Goal: Task Accomplishment & Management: Manage account settings

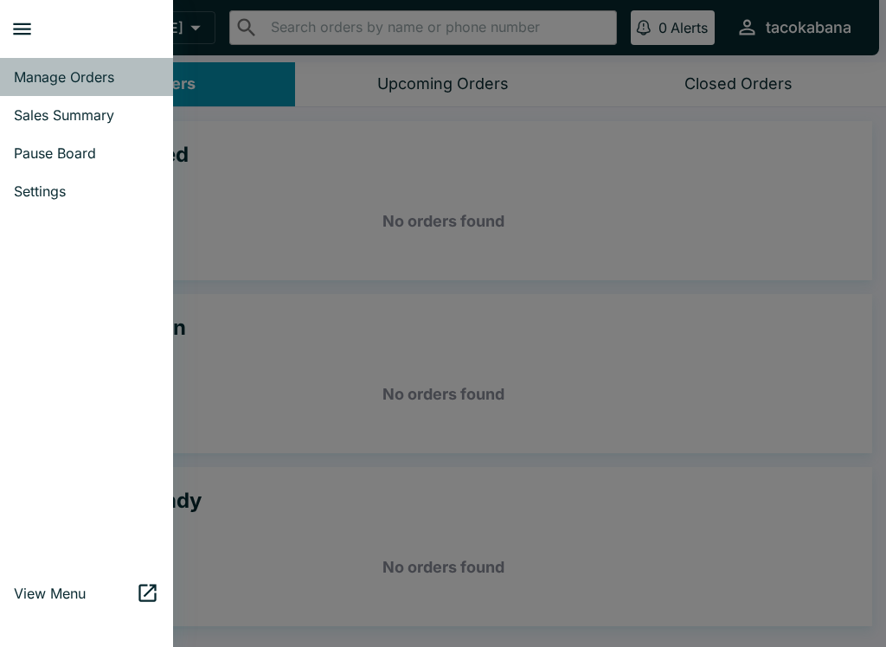
click at [106, 74] on span "Manage Orders" at bounding box center [86, 76] width 145 height 17
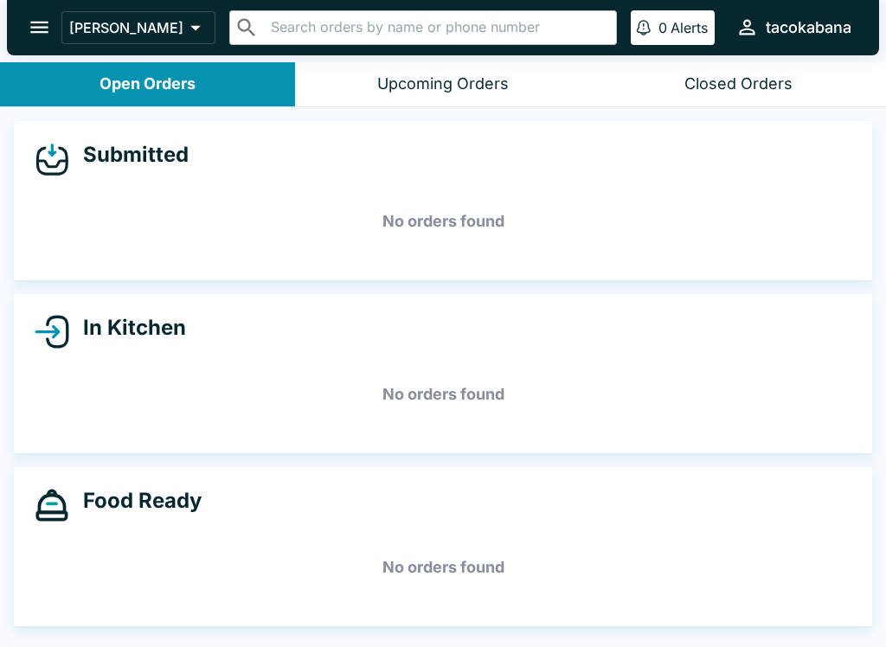
click at [52, 42] on button "open drawer" at bounding box center [39, 27] width 44 height 44
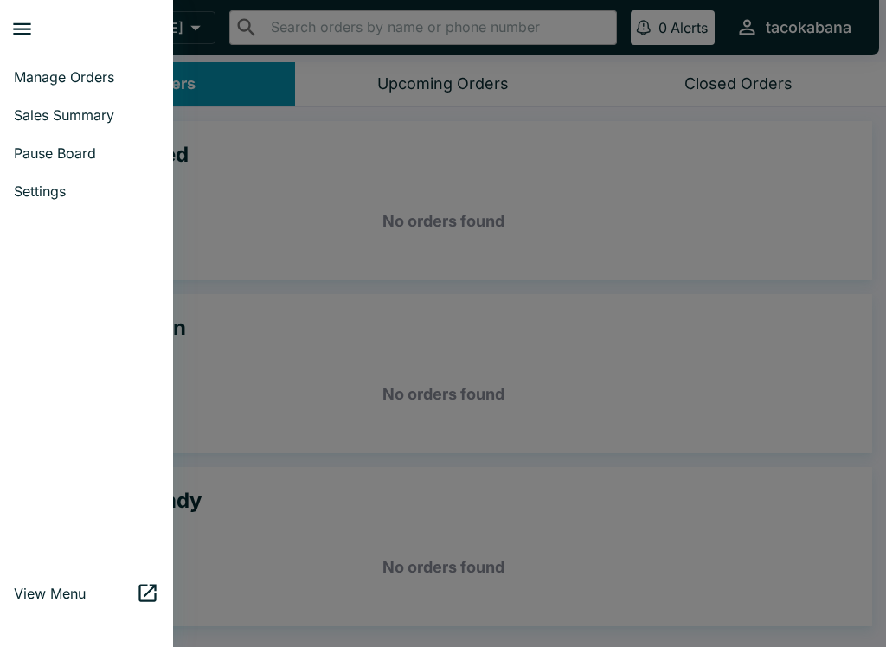
click at [73, 168] on link "Pause Board" at bounding box center [86, 153] width 173 height 38
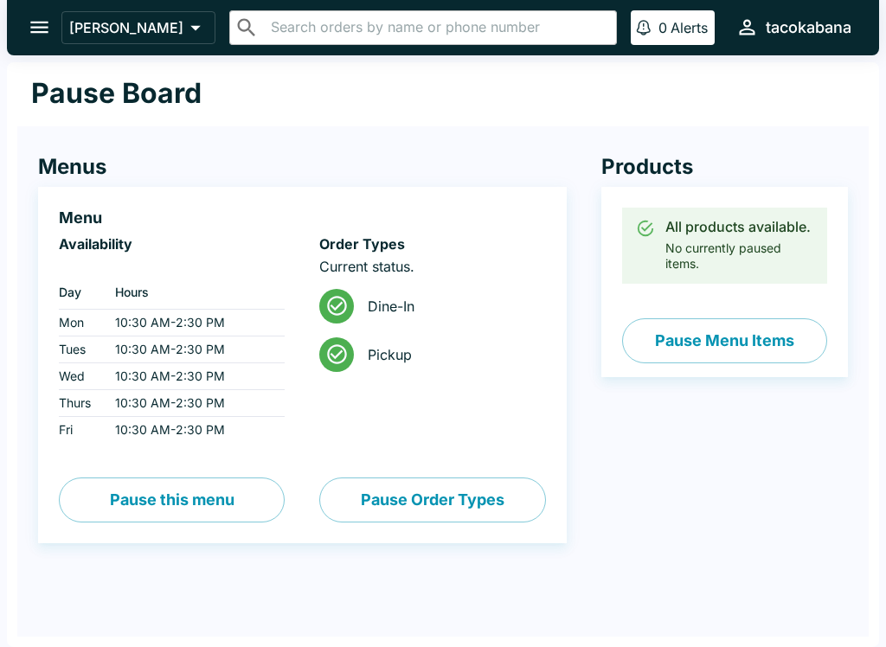
click at [704, 343] on button "Pause Menu Items" at bounding box center [724, 340] width 205 height 45
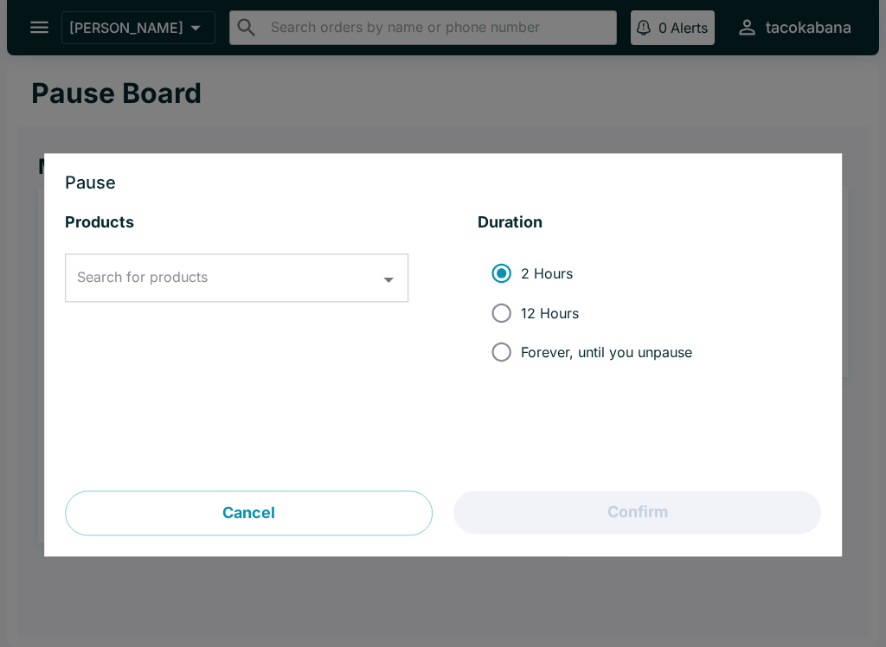
click at [235, 281] on input "Search for products" at bounding box center [224, 278] width 302 height 33
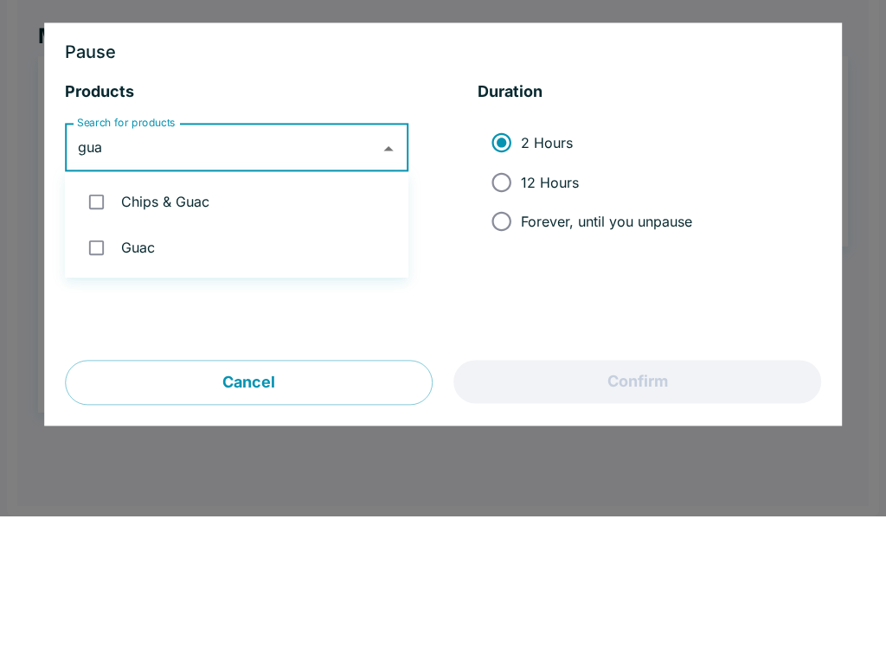
type input "guac"
click at [112, 315] on input "checkbox" at bounding box center [96, 332] width 35 height 35
checkbox input "true"
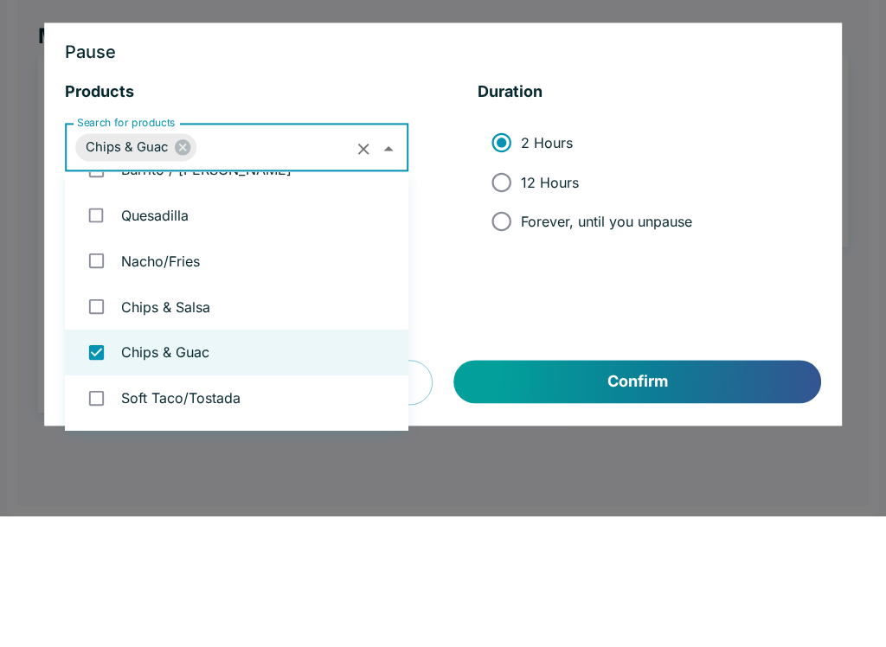
scroll to position [117, 0]
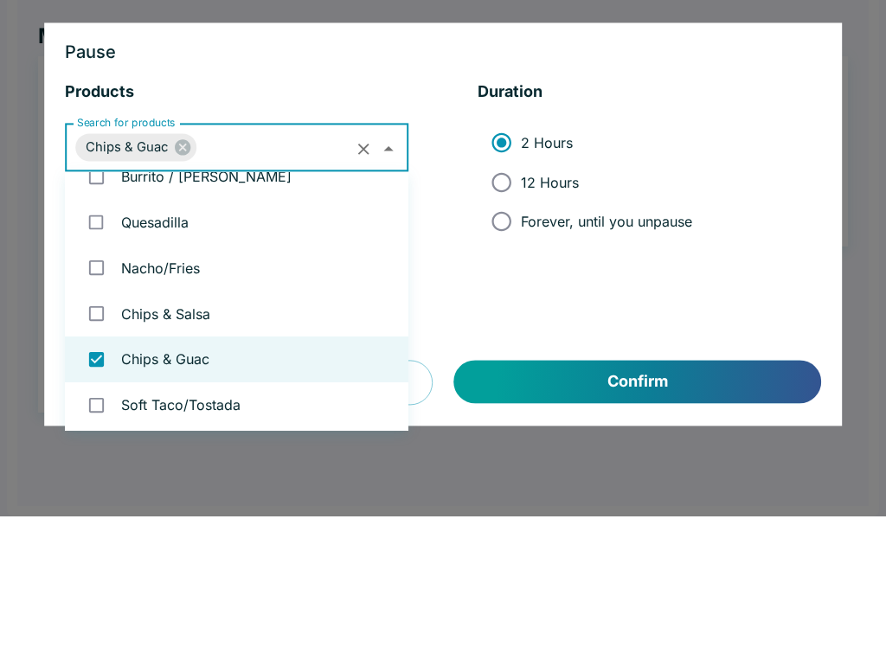
click at [496, 293] on input "12 Hours" at bounding box center [501, 312] width 39 height 39
radio input "true"
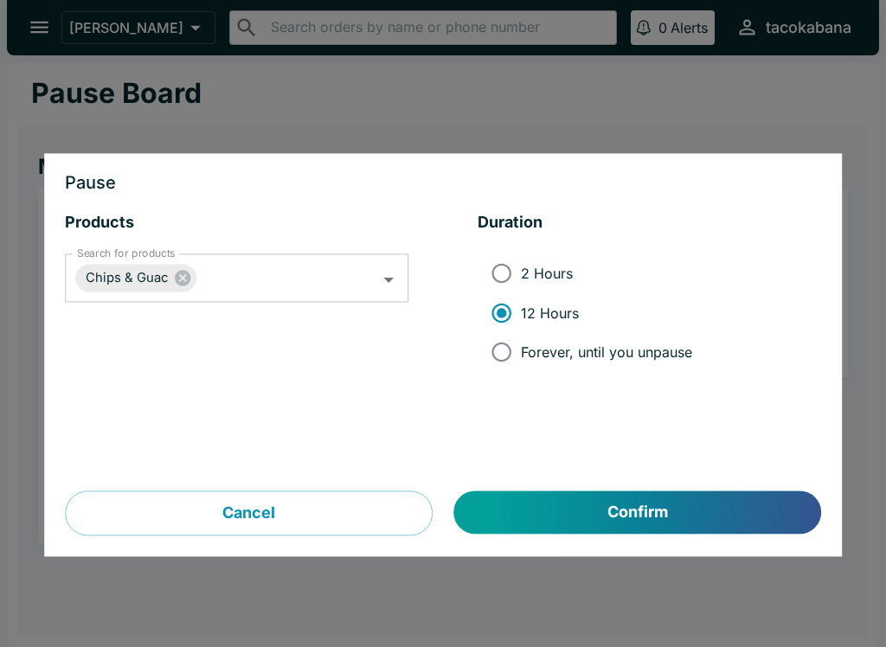
click at [616, 502] on button "Confirm" at bounding box center [637, 512] width 367 height 43
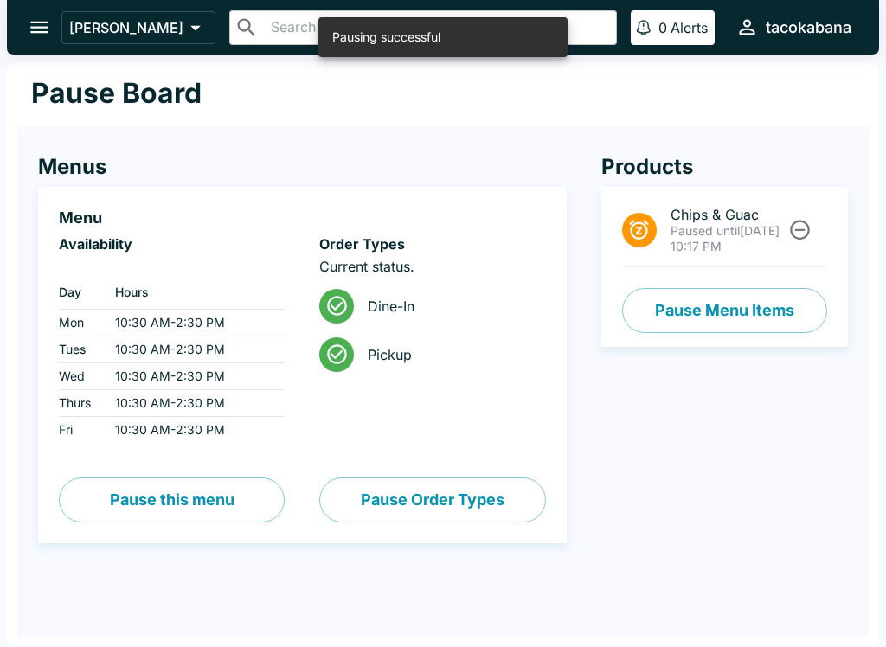
click at [718, 294] on button "Pause Menu Items" at bounding box center [724, 310] width 205 height 45
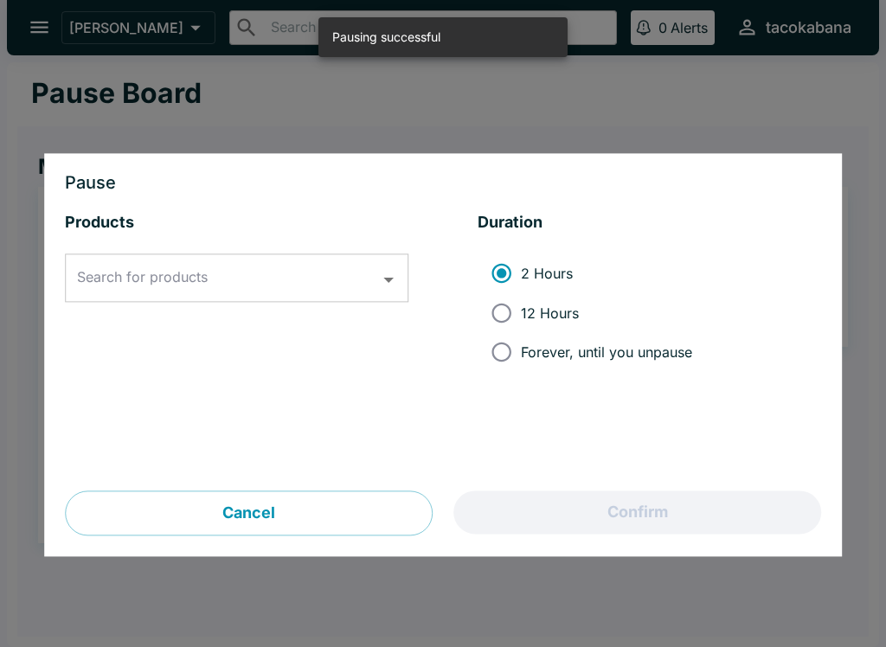
click at [207, 277] on div "Search for products Search for products" at bounding box center [236, 278] width 343 height 48
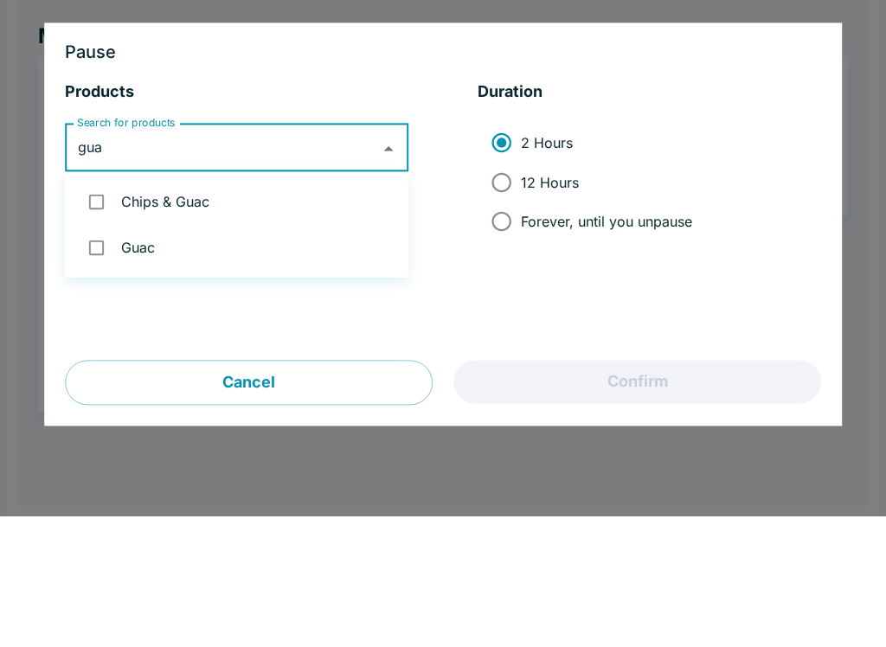
type input "guac"
click at [102, 361] on input "checkbox" at bounding box center [96, 378] width 35 height 35
checkbox input "true"
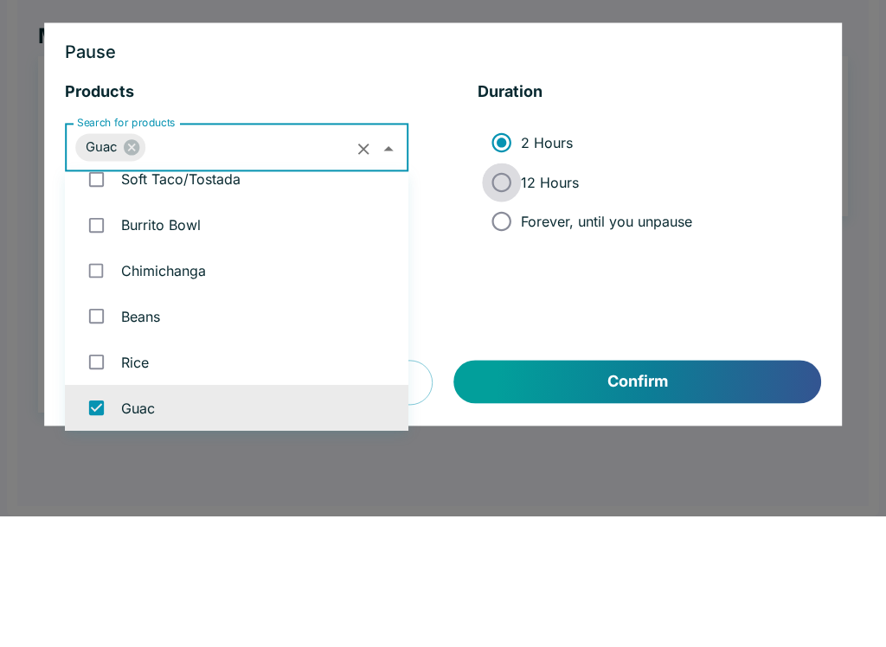
click at [504, 293] on input "12 Hours" at bounding box center [501, 312] width 39 height 39
radio input "true"
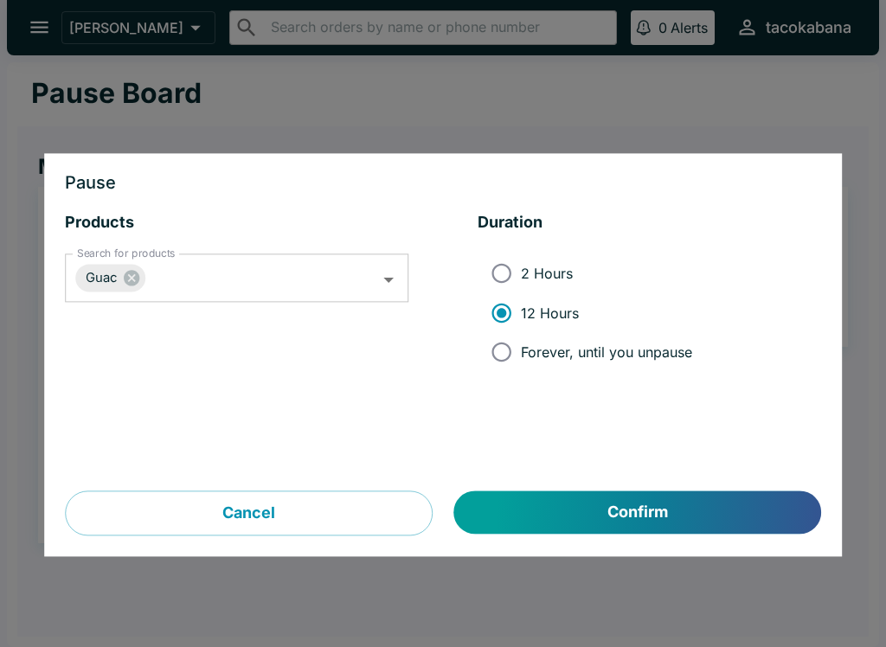
click at [721, 498] on button "Confirm" at bounding box center [637, 512] width 367 height 43
